Goal: Entertainment & Leisure: Browse casually

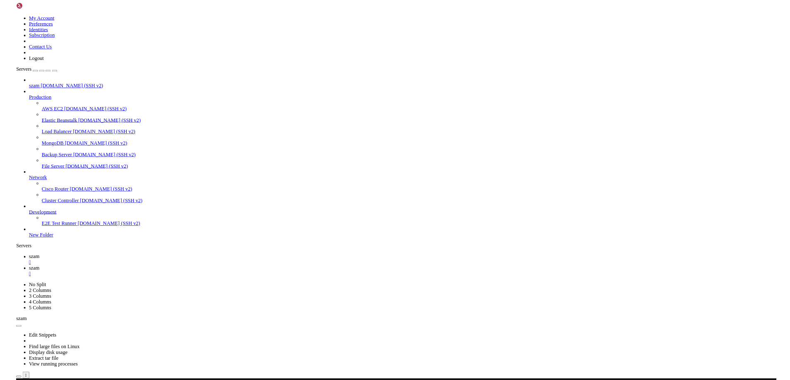
scroll to position [1597, 0]
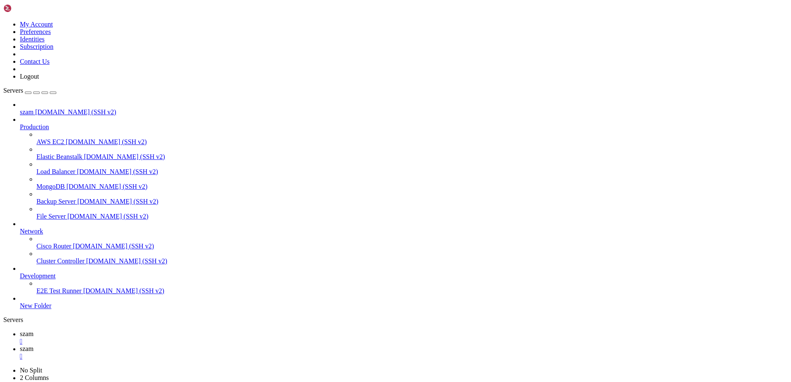
scroll to position [8, 2]
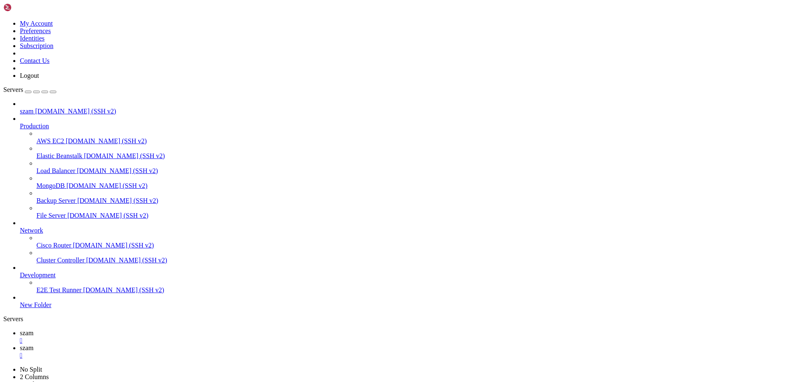
click at [34, 344] on span "szam" at bounding box center [27, 347] width 14 height 7
click at [120, 330] on link "szam " at bounding box center [403, 337] width 767 height 15
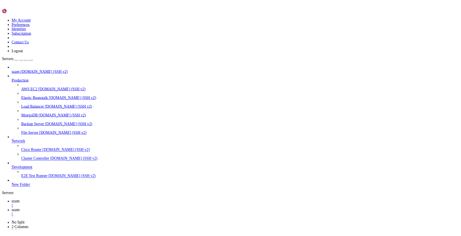
scroll to position [2387, 0]
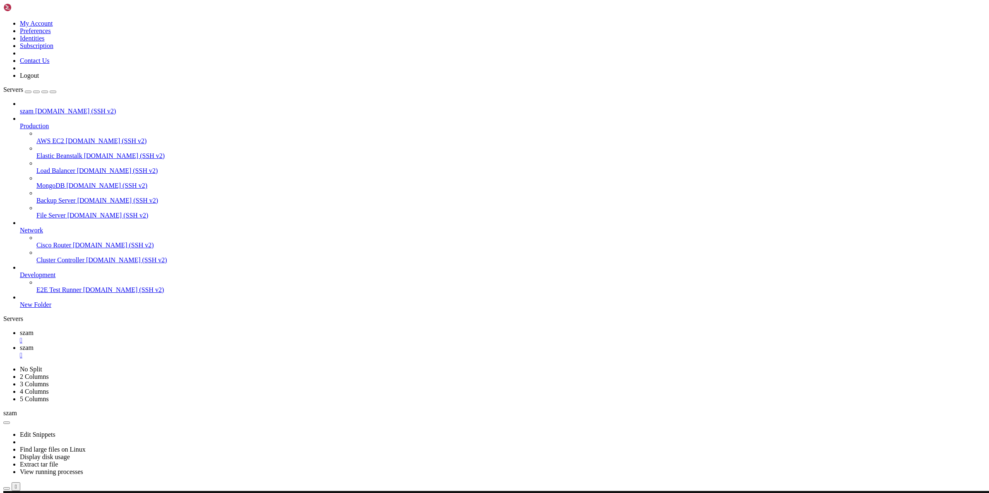
scroll to position [2174, 0]
drag, startPoint x: 110, startPoint y: 830, endPoint x: 108, endPoint y: 818, distance: 12.5
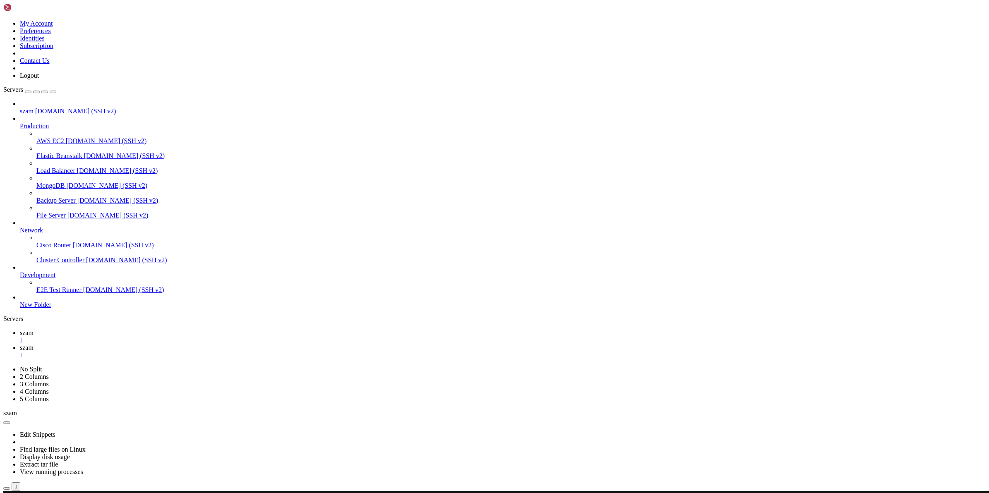
click at [34, 344] on span "szam" at bounding box center [27, 347] width 14 height 7
click at [125, 330] on link "szam " at bounding box center [503, 337] width 966 height 15
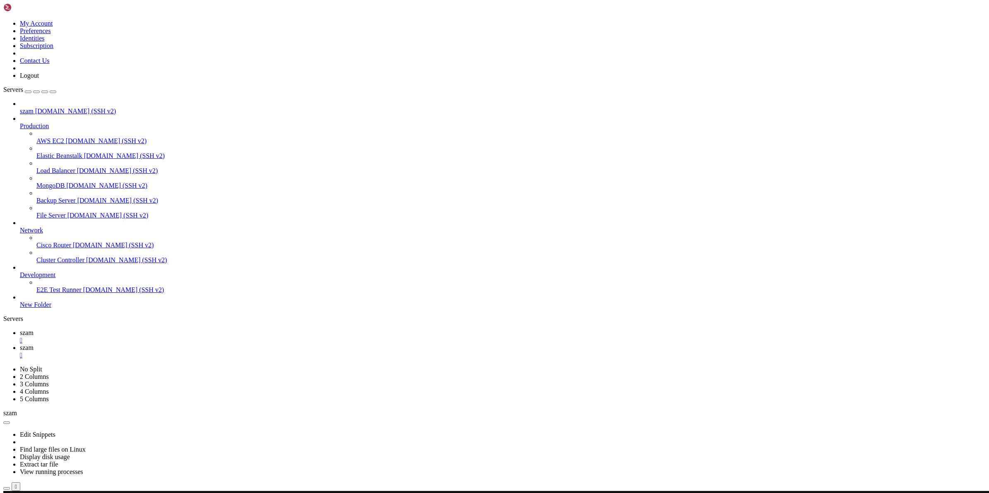
click at [34, 344] on span "szam" at bounding box center [27, 347] width 14 height 7
click at [34, 330] on span "szam" at bounding box center [27, 333] width 14 height 7
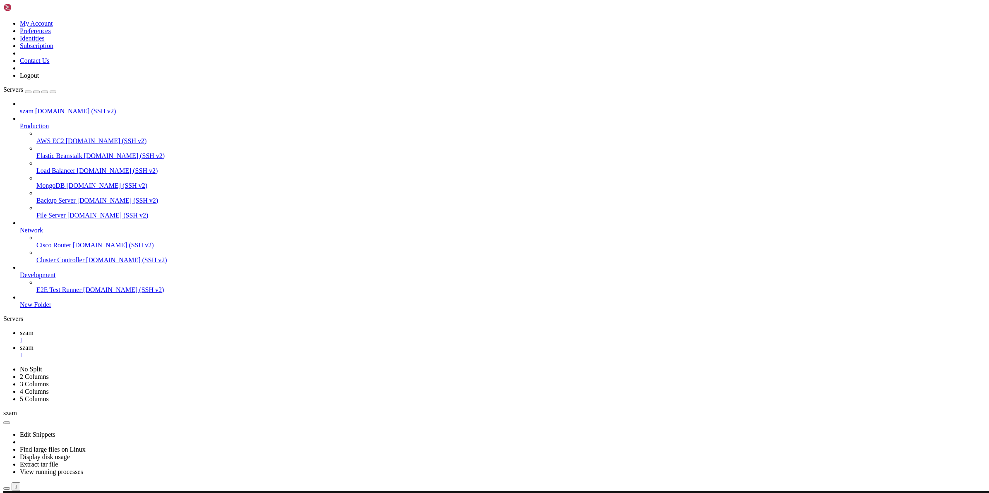
scroll to position [7, 1]
click at [34, 330] on span "szam" at bounding box center [27, 333] width 14 height 7
click at [34, 344] on span "szam" at bounding box center [27, 347] width 14 height 7
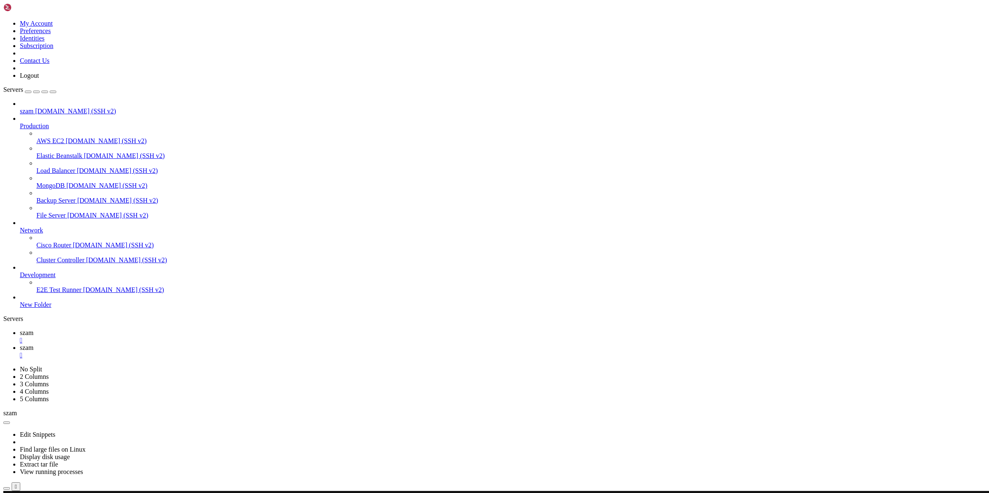
click at [34, 330] on span "szam" at bounding box center [27, 333] width 14 height 7
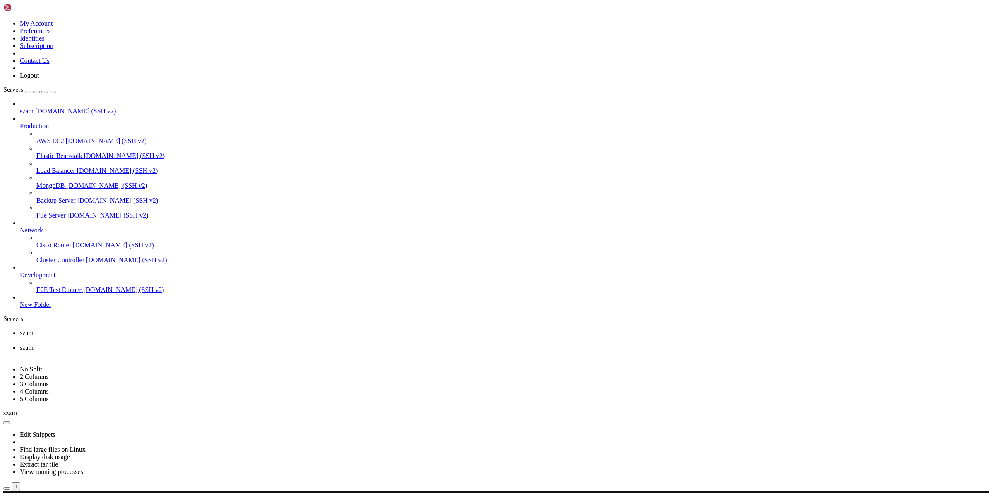
click at [34, 344] on span "szam" at bounding box center [27, 347] width 14 height 7
click at [118, 330] on link "szam " at bounding box center [503, 337] width 966 height 15
